Goal: Use online tool/utility: Utilize a website feature to perform a specific function

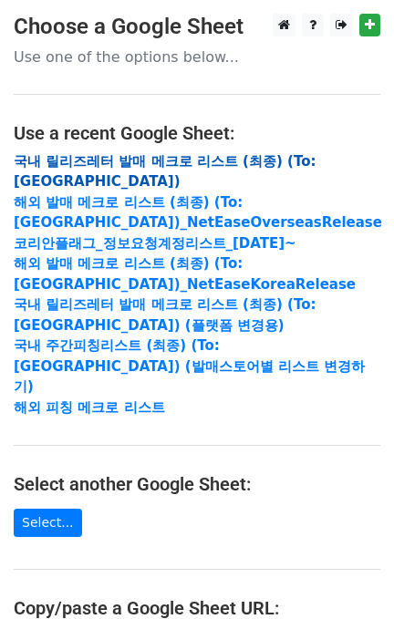
click at [222, 164] on strong "국내 릴리즈레터 발매 메크로 리스트 (최종) (To:[GEOGRAPHIC_DATA])" at bounding box center [165, 171] width 302 height 37
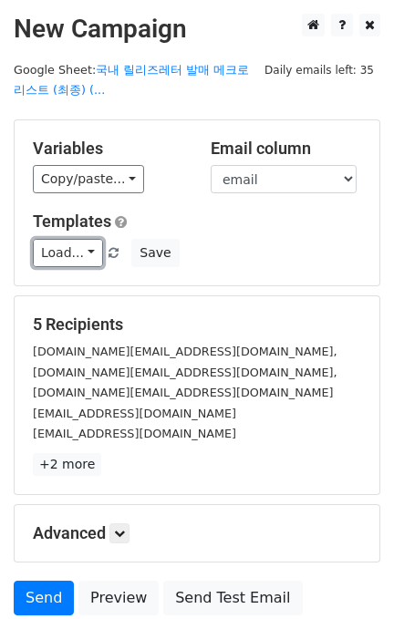
click at [33, 252] on link "Load..." at bounding box center [68, 253] width 70 height 28
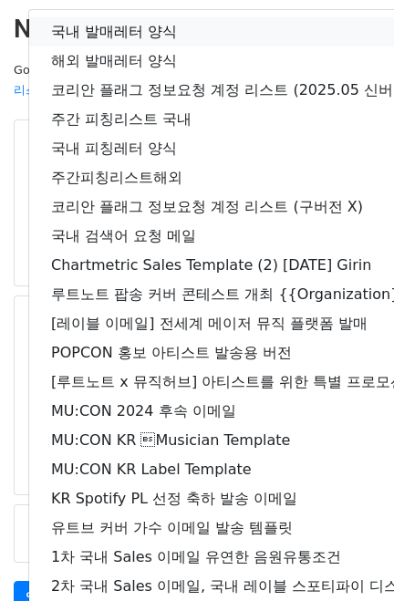
click at [105, 29] on link "국내 발매레터 양식" at bounding box center [322, 31] width 586 height 29
